Goal: Task Accomplishment & Management: Manage account settings

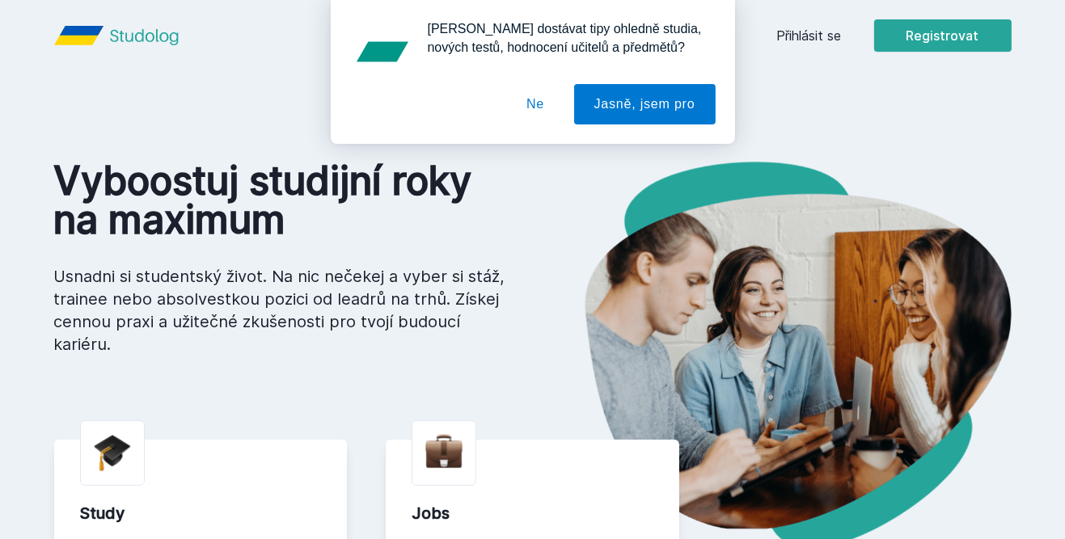
click at [810, 26] on div "[PERSON_NAME] dostávat tipy ohledně studia, nových testů, hodnocení učitelů a p…" at bounding box center [532, 72] width 1065 height 144
click at [809, 36] on div "[PERSON_NAME] dostávat tipy ohledně studia, nových testů, hodnocení učitelů a p…" at bounding box center [532, 72] width 1065 height 144
click at [539, 108] on button "Ne" at bounding box center [535, 104] width 58 height 40
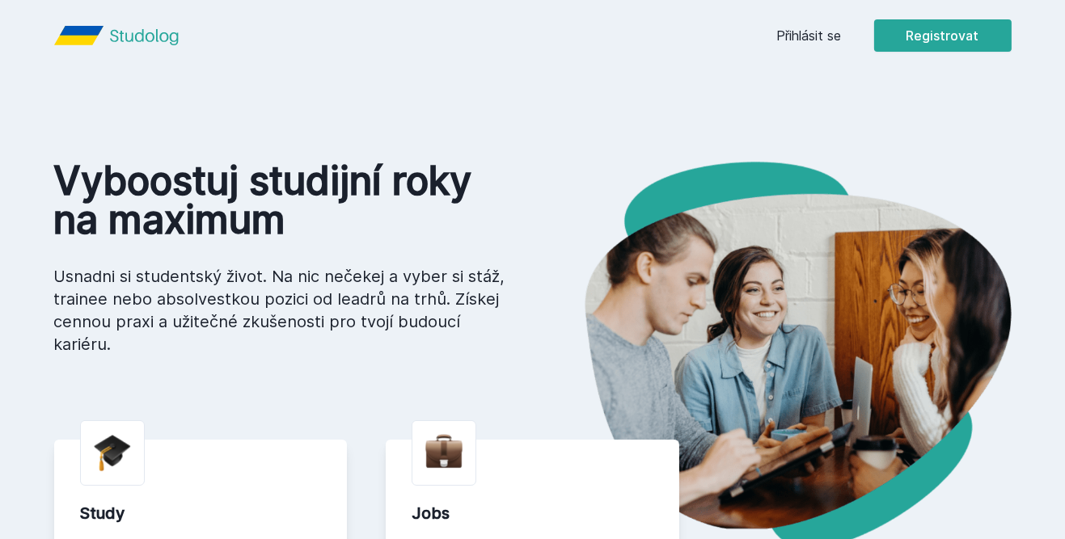
click at [807, 44] on link "Přihlásit se" at bounding box center [809, 35] width 65 height 19
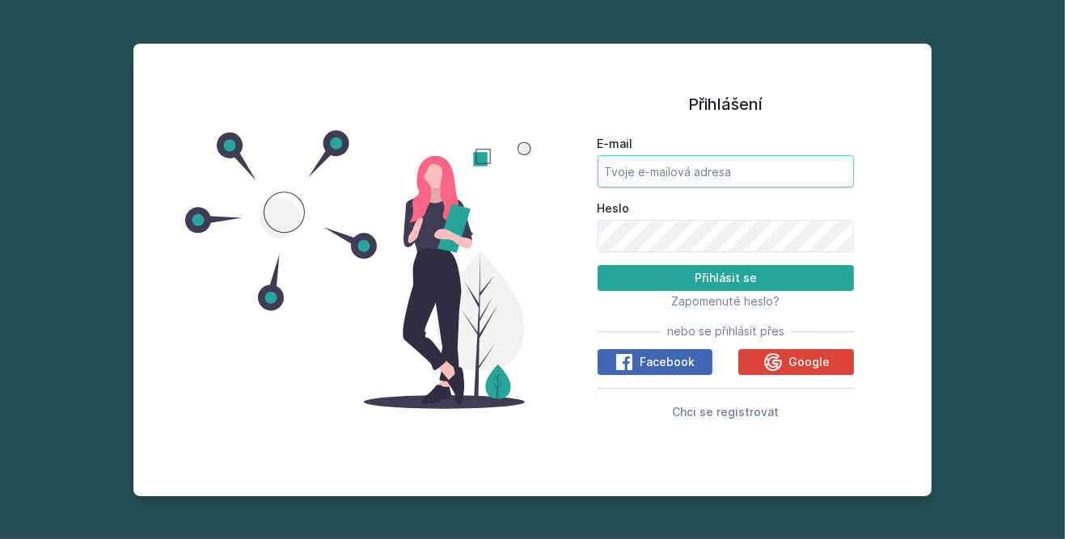
click at [730, 188] on input "E-mail" at bounding box center [726, 171] width 257 height 32
click at [775, 291] on button "Přihlásit se" at bounding box center [726, 278] width 257 height 26
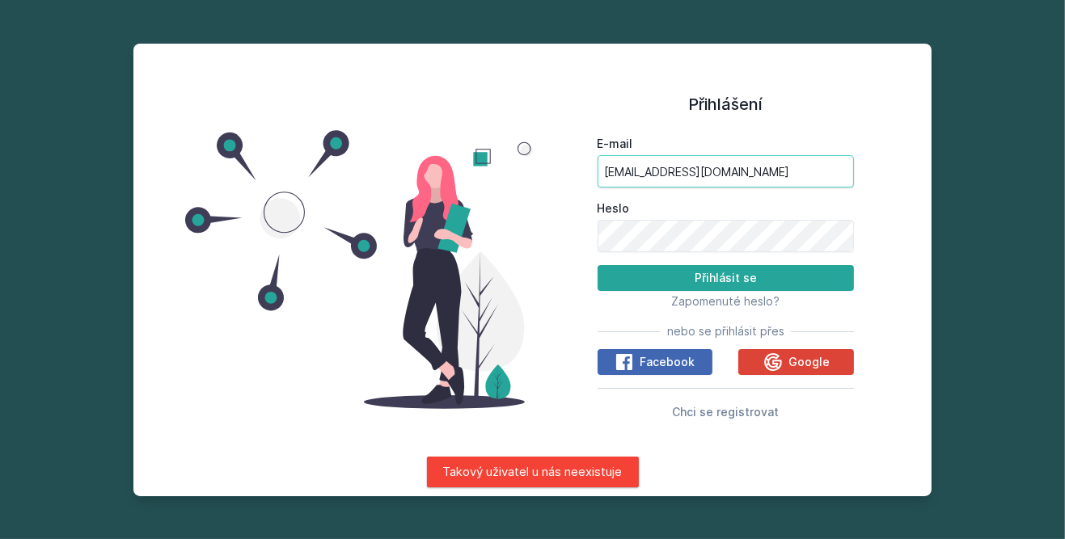
click at [765, 188] on input "[EMAIL_ADDRESS][DOMAIN_NAME]" at bounding box center [726, 171] width 257 height 32
type input "kol"
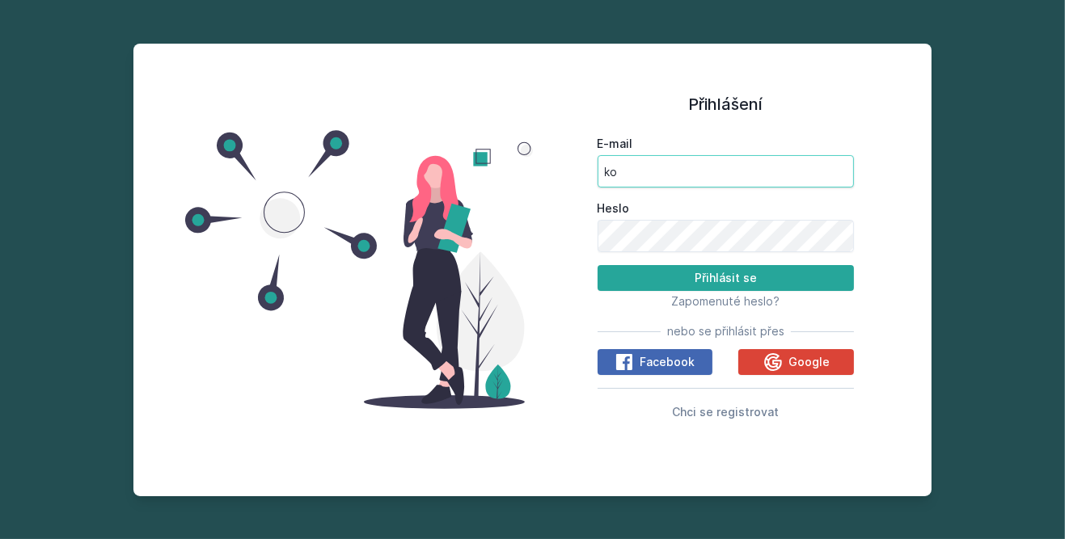
type input "k"
type input "[EMAIL_ADDRESS][DOMAIN_NAME]"
click at [796, 291] on button "Přihlásit se" at bounding box center [726, 278] width 257 height 26
click at [789, 291] on button "Přihlásit se" at bounding box center [726, 278] width 257 height 26
click at [774, 291] on button "Přihlásit se" at bounding box center [726, 278] width 257 height 26
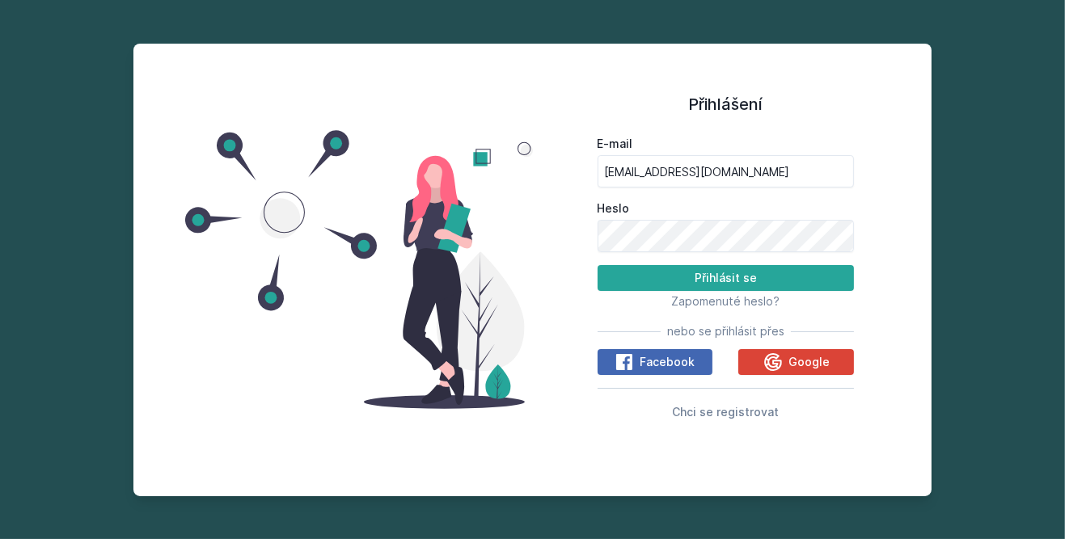
click at [753, 291] on button "Přihlásit se" at bounding box center [726, 278] width 257 height 26
click at [748, 308] on span "Zapomenuté heslo?" at bounding box center [725, 301] width 108 height 14
